Goal: Transaction & Acquisition: Purchase product/service

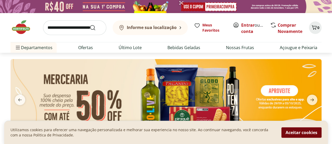
click at [299, 134] on button "Aceitar cookies" at bounding box center [301, 133] width 40 height 10
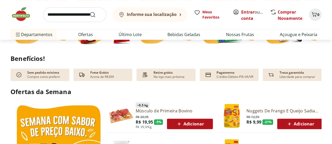
scroll to position [236, 0]
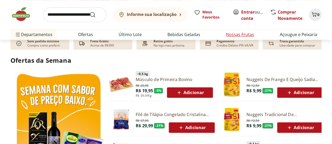
click at [248, 34] on link "Nossas Frutas" at bounding box center [240, 34] width 28 height 6
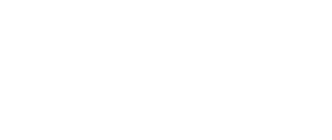
select select "**********"
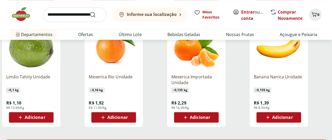
scroll to position [341, 0]
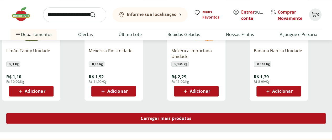
click at [191, 117] on span "Carregar mais produtos" at bounding box center [165, 119] width 51 height 4
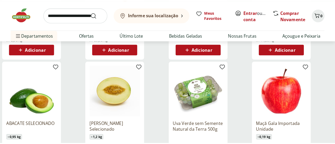
scroll to position [183, 0]
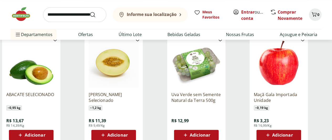
click at [45, 133] on span "Adicionar" at bounding box center [35, 135] width 20 height 4
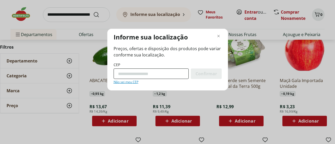
click at [130, 74] on input "CEP" at bounding box center [151, 74] width 75 height 10
type input "*********"
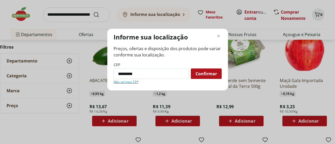
click at [211, 73] on span "Confirmar" at bounding box center [206, 74] width 21 height 4
click at [209, 72] on span "Confirmar" at bounding box center [206, 74] width 21 height 4
